Goal: Information Seeking & Learning: Learn about a topic

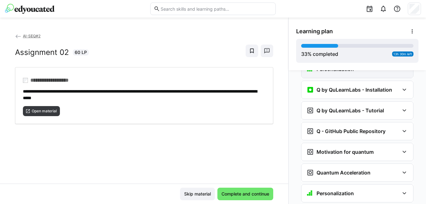
scroll to position [553, 0]
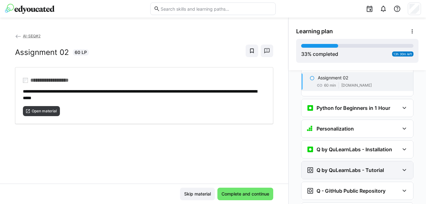
click at [361, 161] on div "Q by QuLearnLabs - Tutorial" at bounding box center [357, 170] width 112 height 18
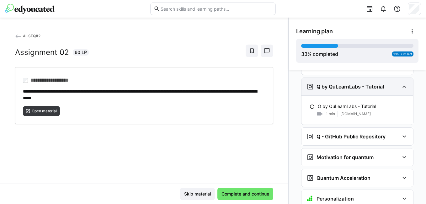
scroll to position [584, 0]
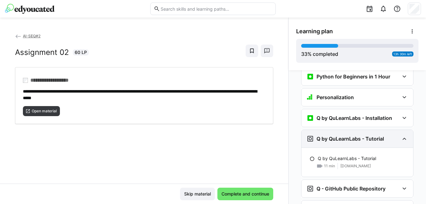
click at [361, 163] on span "[DOMAIN_NAME]" at bounding box center [355, 165] width 30 height 5
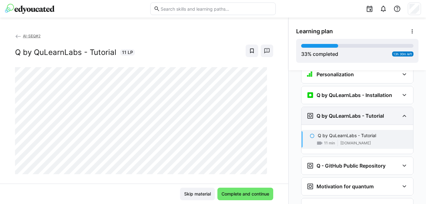
scroll to position [633, 0]
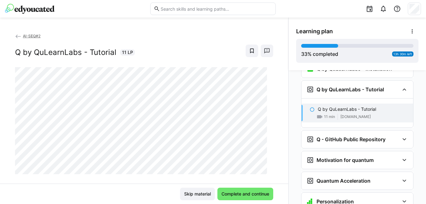
click at [143, 178] on div "AI-SEQ#2 Q by QuLearnLabs - Tutorial 11 LP" at bounding box center [144, 108] width 288 height 151
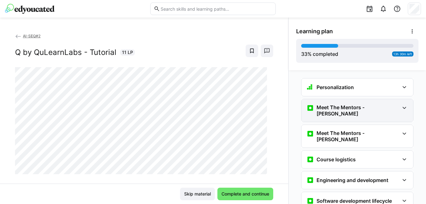
scroll to position [0, 0]
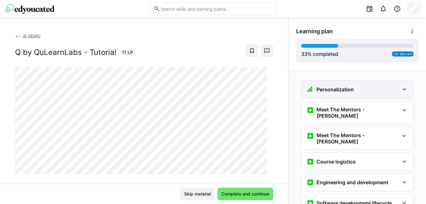
click at [348, 93] on div "Personalization" at bounding box center [357, 90] width 112 height 18
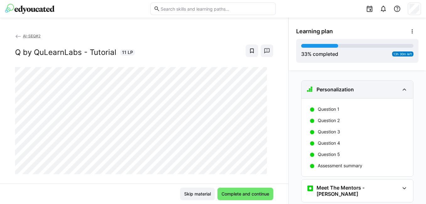
click at [348, 93] on div "Personalization" at bounding box center [357, 90] width 112 height 18
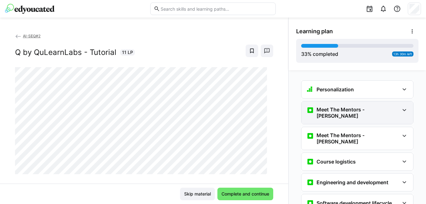
click at [353, 113] on div "Meet The Mentors - [PERSON_NAME]" at bounding box center [352, 112] width 93 height 13
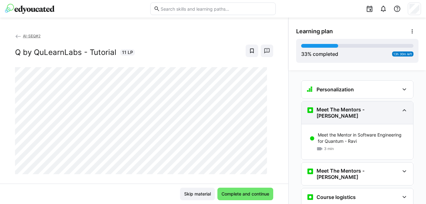
click at [353, 113] on div "Meet The Mentors - [PERSON_NAME]" at bounding box center [352, 112] width 93 height 13
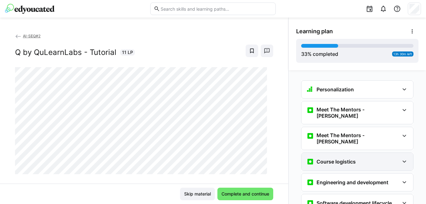
click at [347, 158] on h3 "Course logistics" at bounding box center [335, 161] width 39 height 6
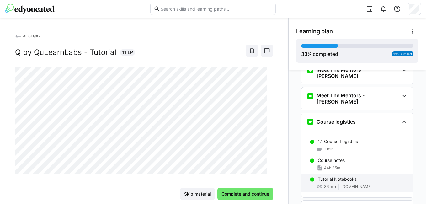
scroll to position [63, 0]
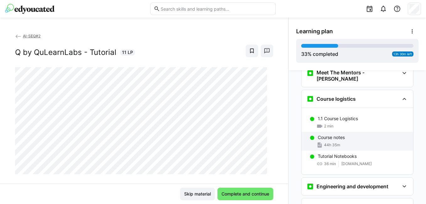
drag, startPoint x: 345, startPoint y: 131, endPoint x: 319, endPoint y: 131, distance: 26.0
click at [319, 132] on div "Course notes 44h 35m" at bounding box center [357, 141] width 112 height 19
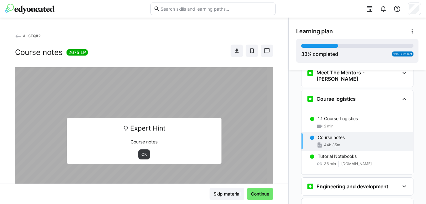
scroll to position [72, 0]
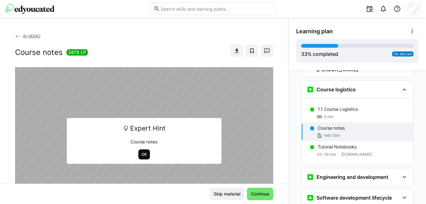
click at [144, 156] on span "OK" at bounding box center [144, 154] width 7 height 5
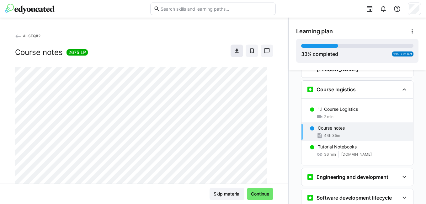
click at [234, 49] on span at bounding box center [236, 50] width 13 height 13
click at [416, 83] on html "AI-SEQ#2 Course notes 2675 LP Skip material Continue Learning plan 33 % complet…" at bounding box center [213, 102] width 426 height 204
click at [423, 77] on html "AI-SEQ#2 Course notes 2675 LP Skip material Continue Learning plan 33 % complet…" at bounding box center [213, 102] width 426 height 204
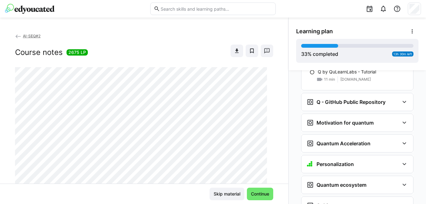
scroll to position [648, 0]
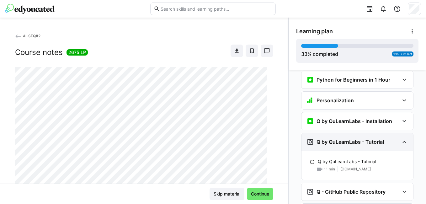
click at [353, 138] on h3 "Q by QuLearnLabs - Tutorial" at bounding box center [349, 141] width 67 height 6
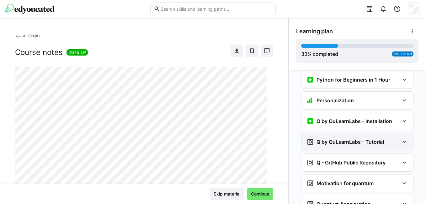
click at [355, 138] on h3 "Q by QuLearnLabs - Tutorial" at bounding box center [349, 141] width 67 height 6
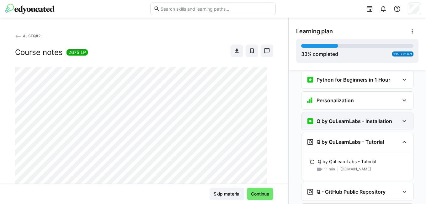
click at [362, 118] on h3 "Q by QuLearnLabs - Installation" at bounding box center [354, 121] width 76 height 6
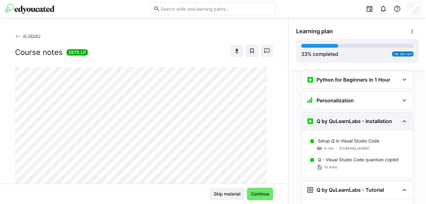
click at [362, 118] on h3 "Q by QuLearnLabs - Installation" at bounding box center [354, 121] width 76 height 6
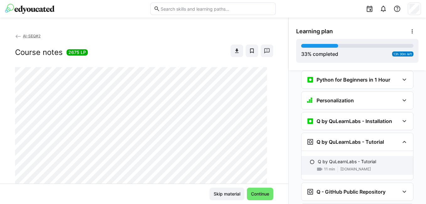
click at [362, 156] on div "Q by QuLearnLabs - Tutorial 11 min [DOMAIN_NAME]" at bounding box center [357, 165] width 112 height 19
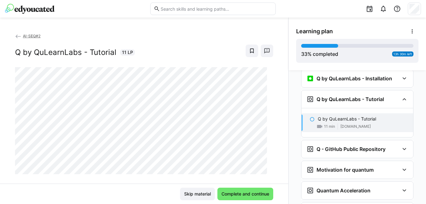
scroll to position [700, 0]
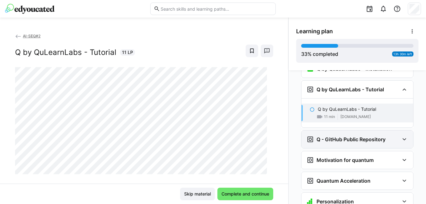
click at [353, 136] on h3 "Q - GitHub Public Repository" at bounding box center [350, 139] width 69 height 6
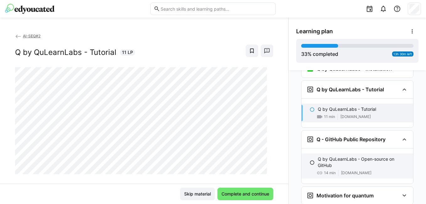
click at [361, 156] on p "Q by QuLearnLabs - Open-source on GitHub" at bounding box center [362, 162] width 90 height 13
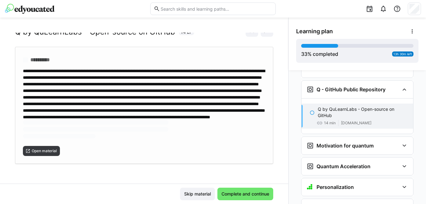
scroll to position [6, 0]
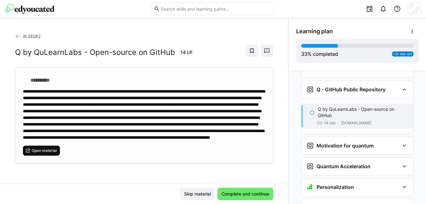
click at [46, 155] on span "Open material" at bounding box center [41, 150] width 37 height 10
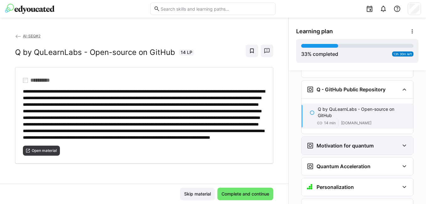
click at [355, 142] on h3 "Motivation for quantum" at bounding box center [344, 145] width 57 height 6
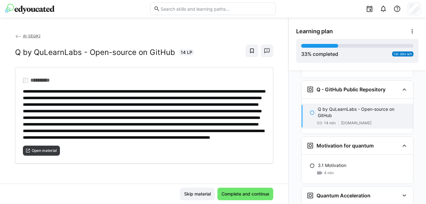
scroll to position [16, 0]
